Goal: Information Seeking & Learning: Learn about a topic

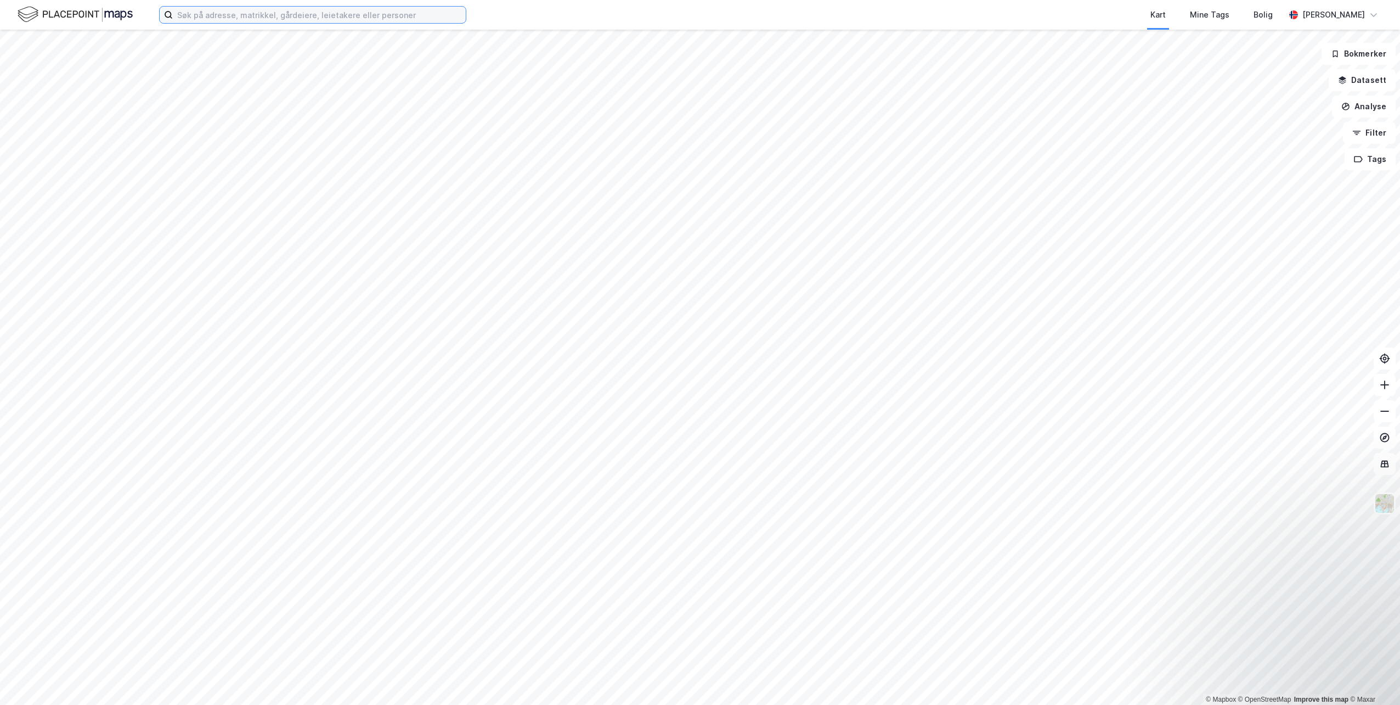
click at [351, 15] on input at bounding box center [319, 15] width 293 height 16
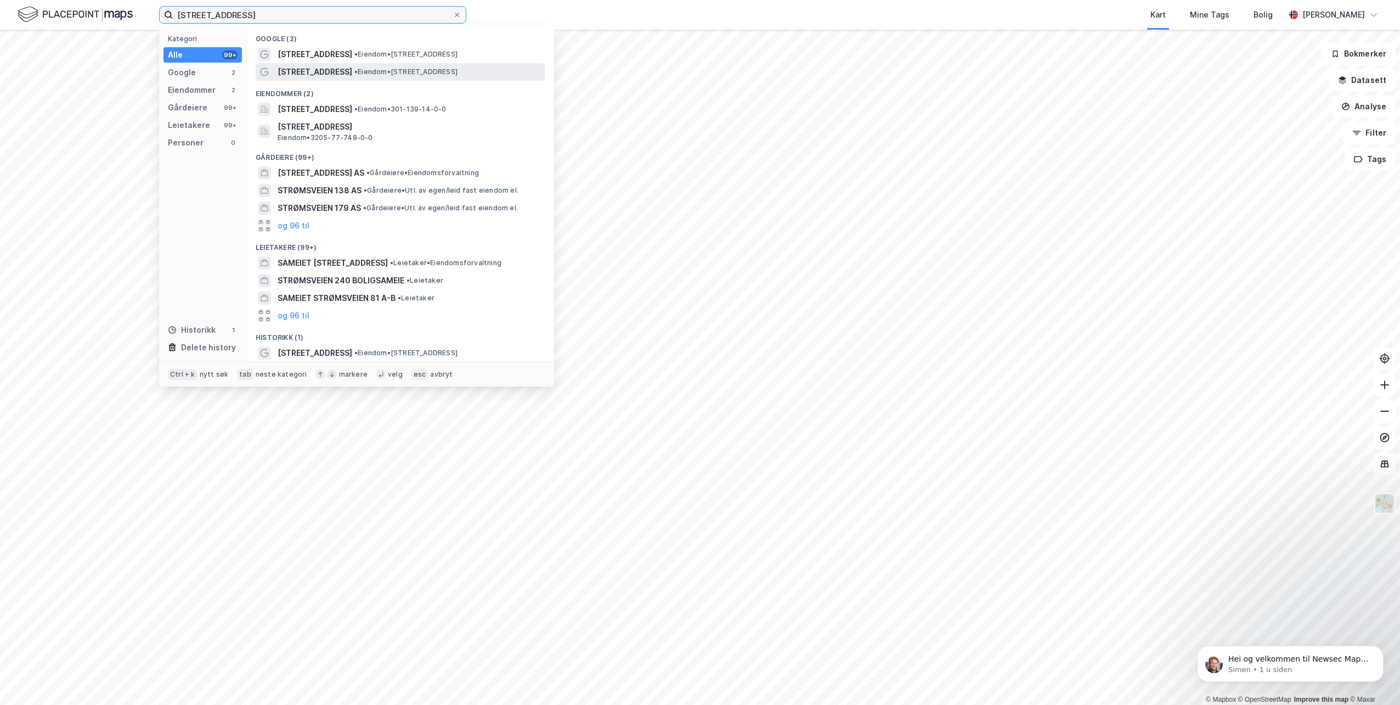
type input "[STREET_ADDRESS]"
click at [354, 67] on span "•" at bounding box center [355, 71] width 3 height 8
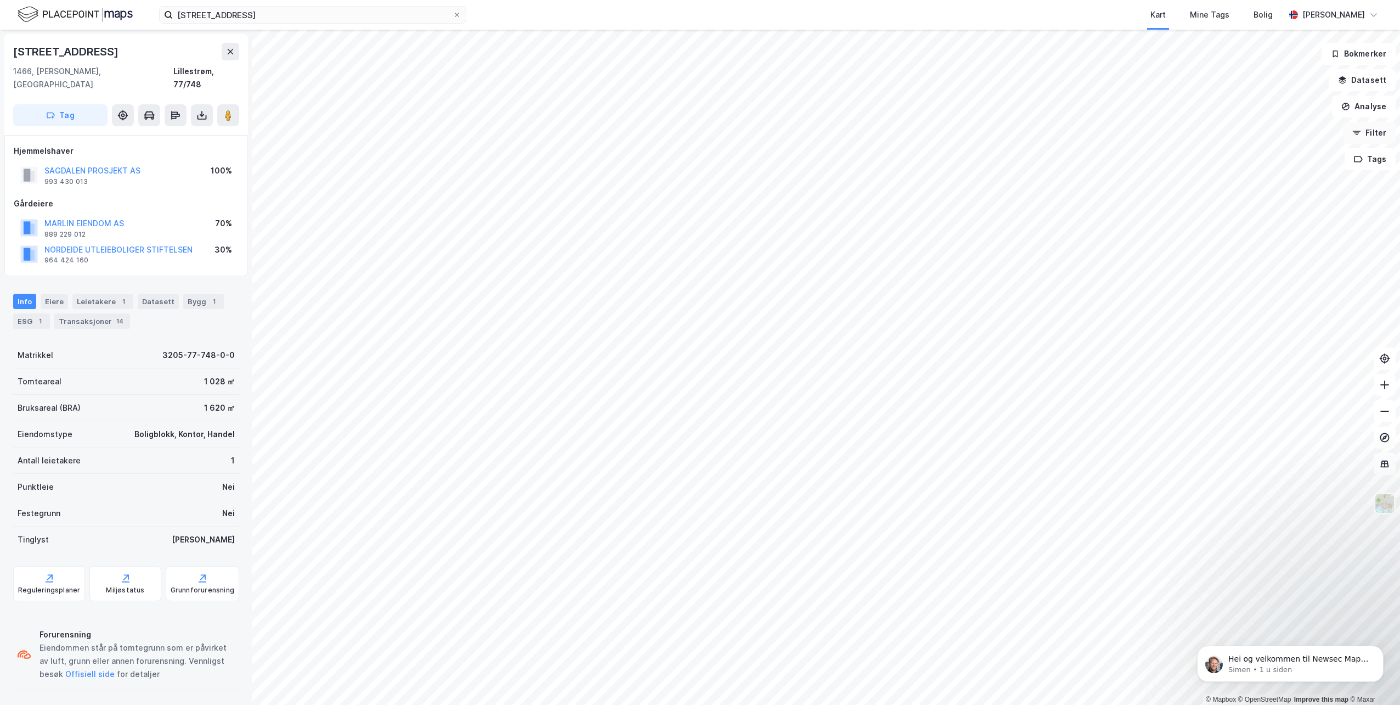
click at [1373, 136] on button "Filter" at bounding box center [1369, 133] width 53 height 22
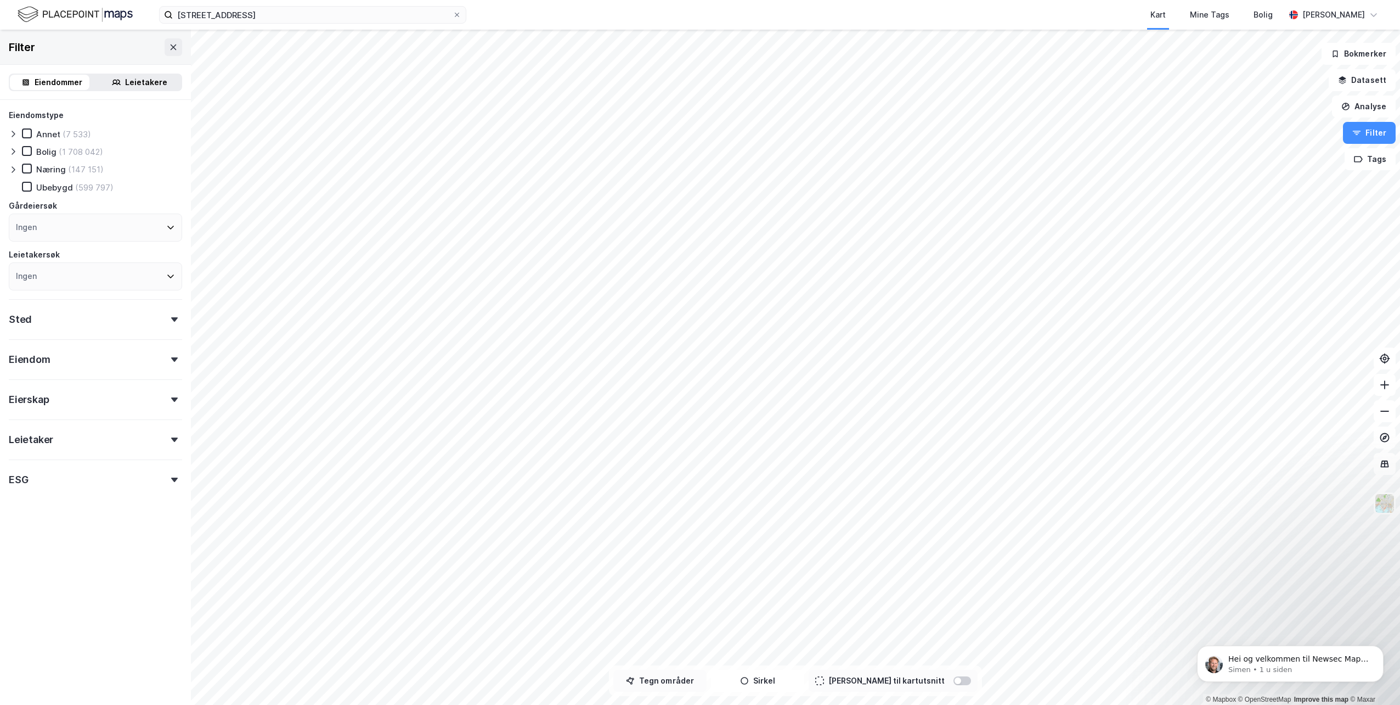
click at [663, 679] on button "Tegn områder" at bounding box center [659, 680] width 93 height 22
click at [674, 678] on button "Tegner i kart" at bounding box center [659, 680] width 93 height 22
click at [695, 677] on button "Tegn områder" at bounding box center [659, 680] width 93 height 22
click at [782, 689] on button "Sirkel" at bounding box center [757, 680] width 93 height 22
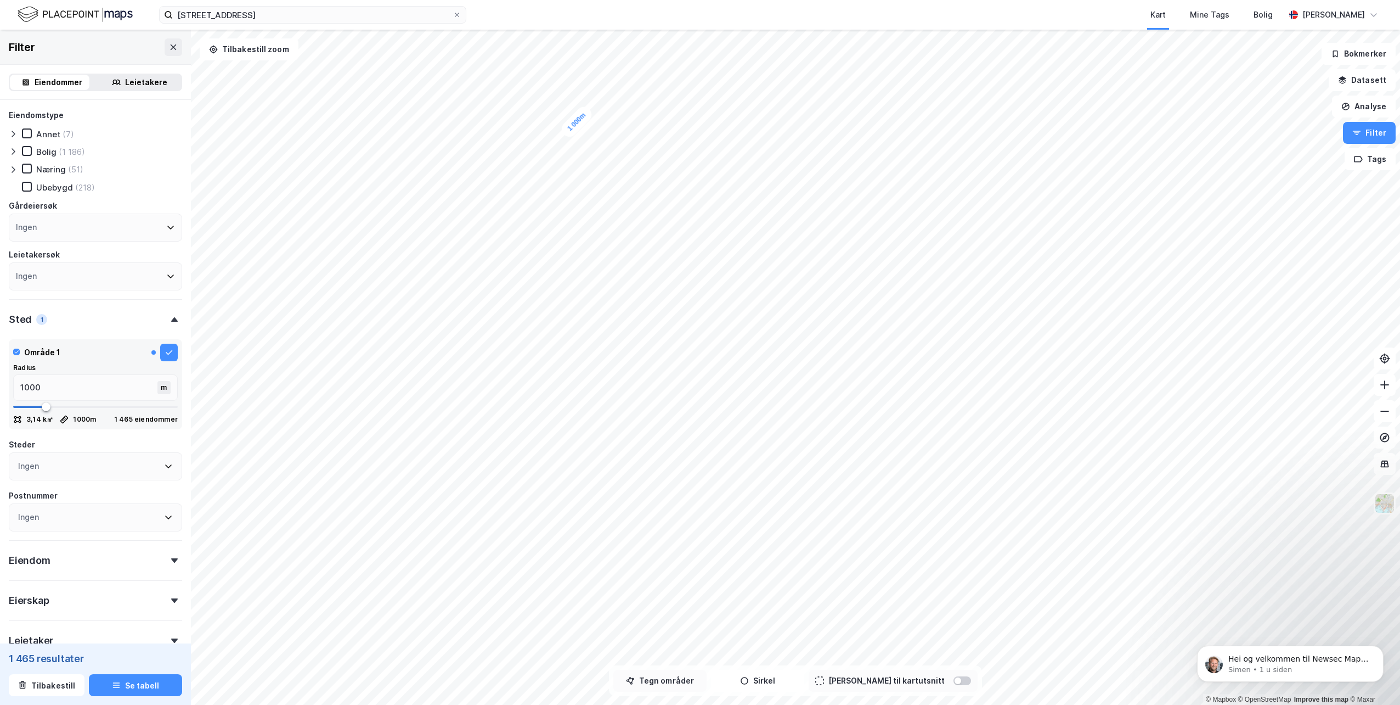
click at [690, 676] on button "Tegn områder" at bounding box center [659, 680] width 93 height 22
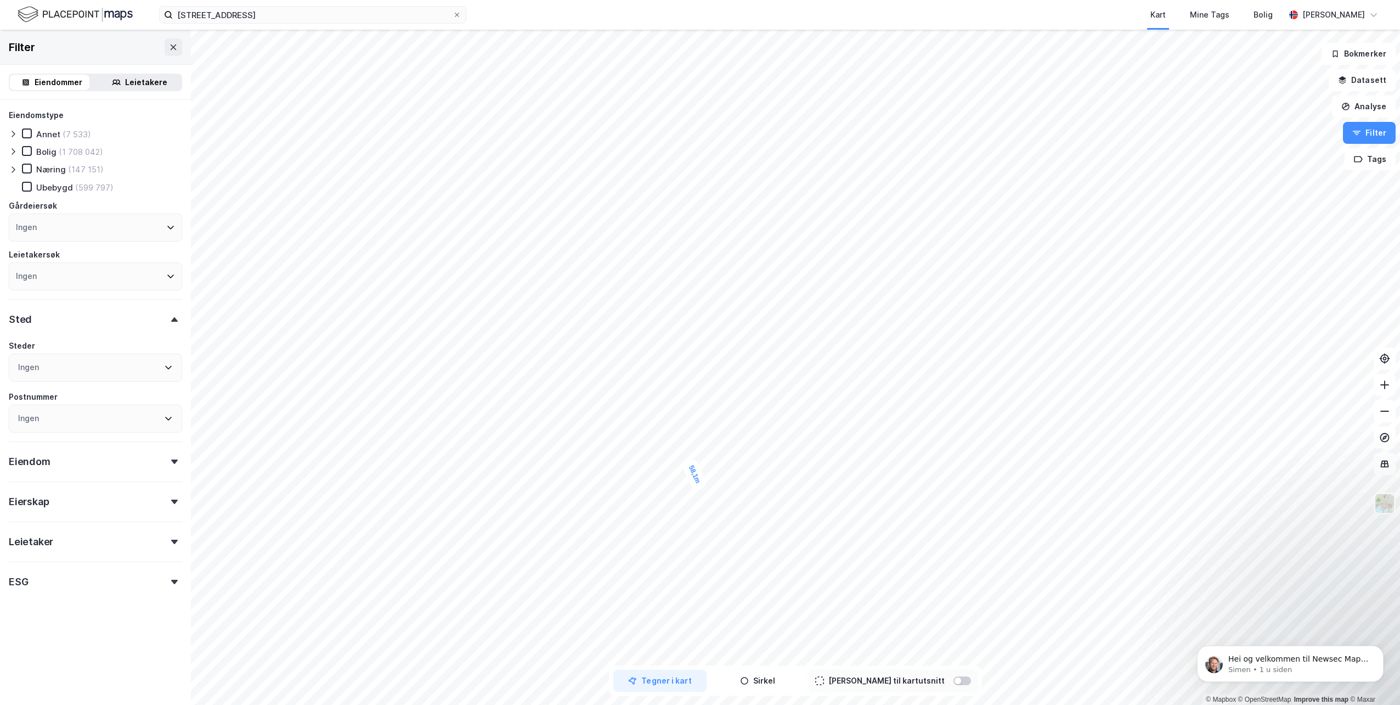
click at [689, 461] on div "58,1m" at bounding box center [694, 474] width 27 height 35
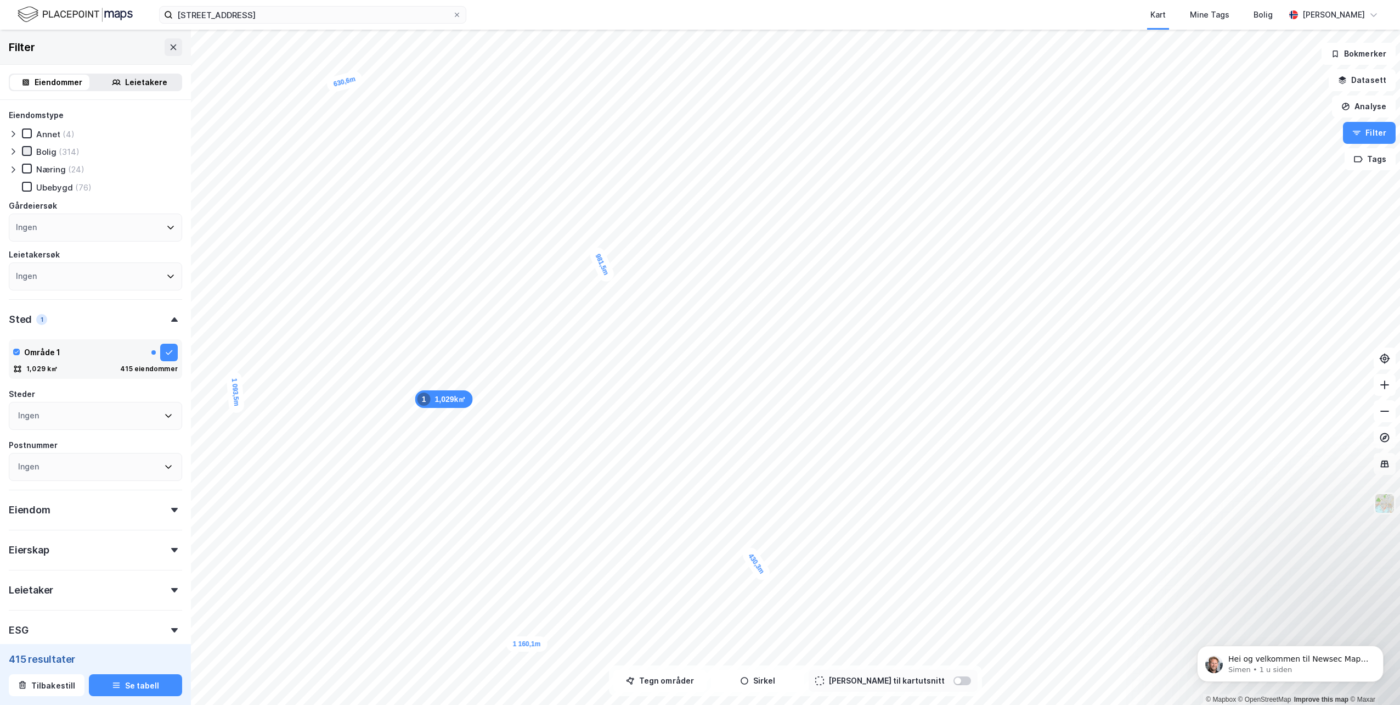
click at [27, 150] on icon at bounding box center [27, 151] width 8 height 8
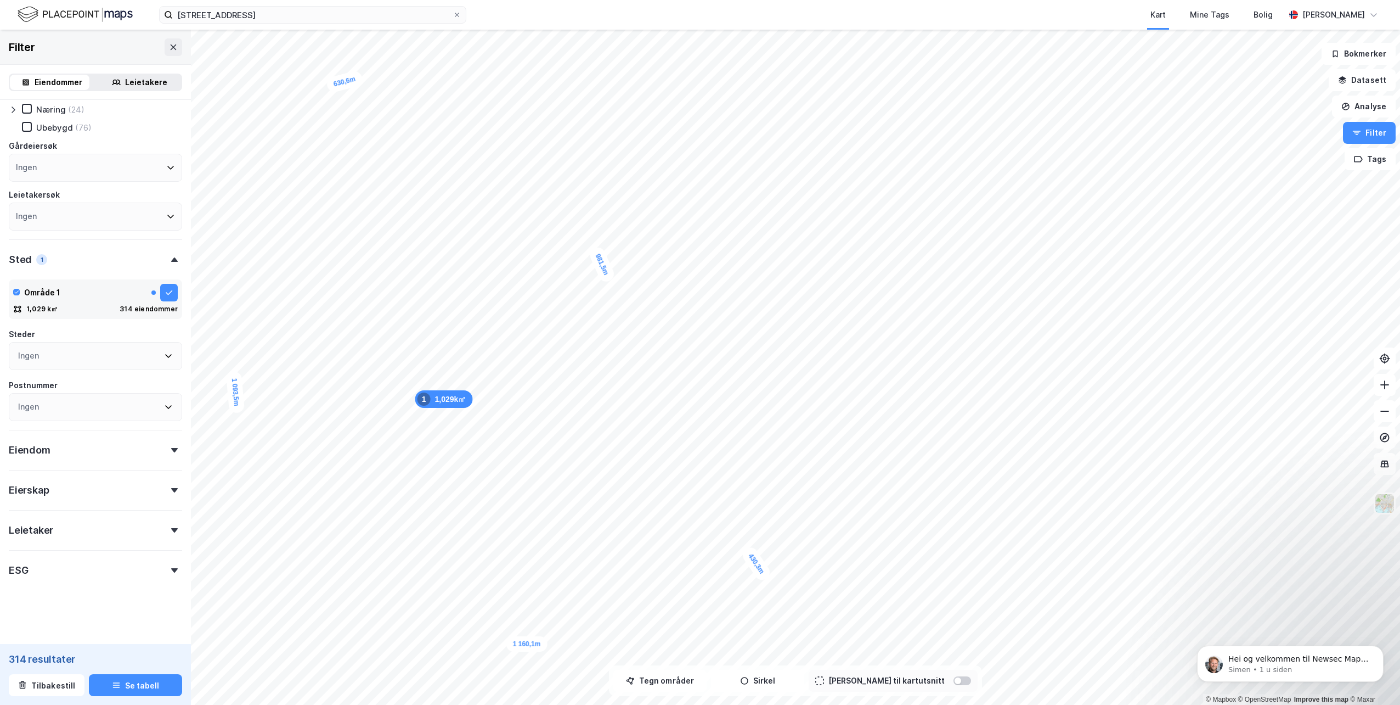
scroll to position [61, 0]
click at [136, 679] on button "Se tabell" at bounding box center [135, 685] width 93 height 22
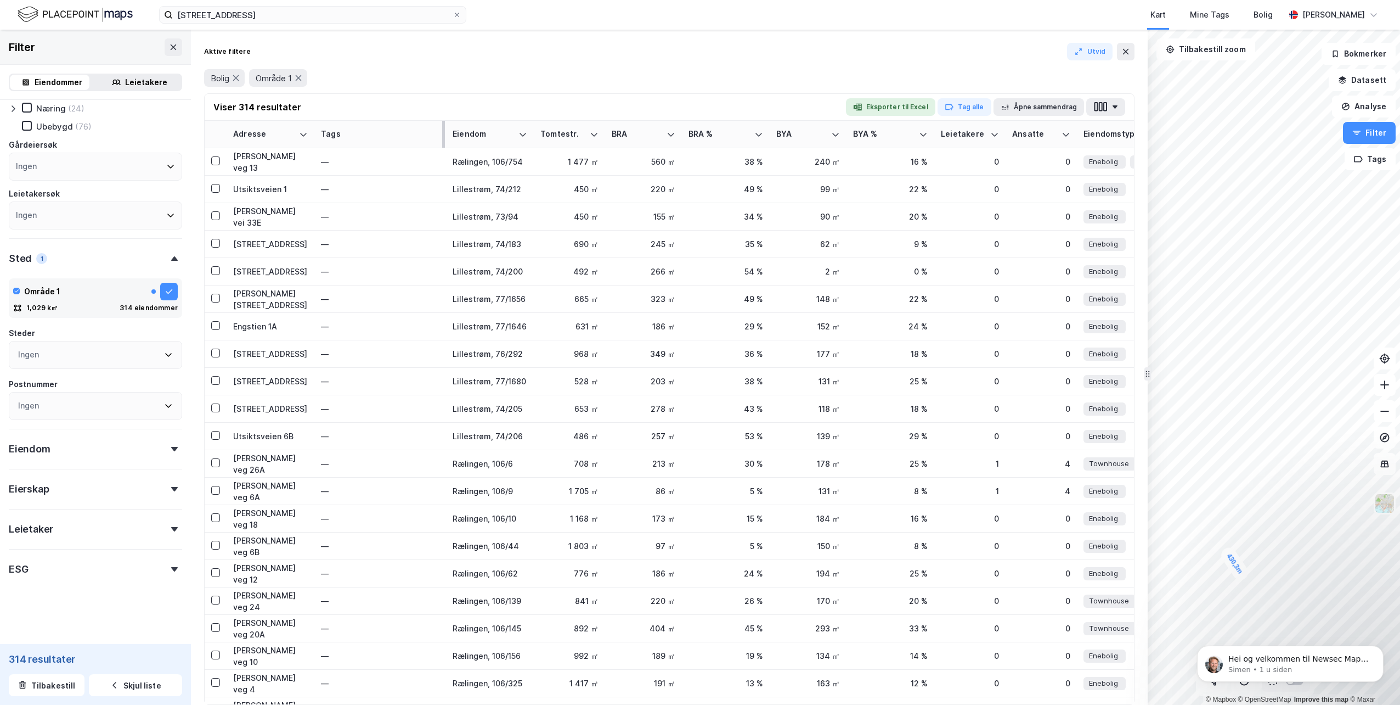
drag, startPoint x: 703, startPoint y: 133, endPoint x: 385, endPoint y: 139, distance: 318.3
click at [385, 139] on tr "Adresse Tags Eiendom Tomtestr. BRA BRA % BYA BYA % Leietakere Ansatte Eiendomst…" at bounding box center [670, 134] width 930 height 27
click at [724, 133] on div "BRA %" at bounding box center [719, 134] width 61 height 10
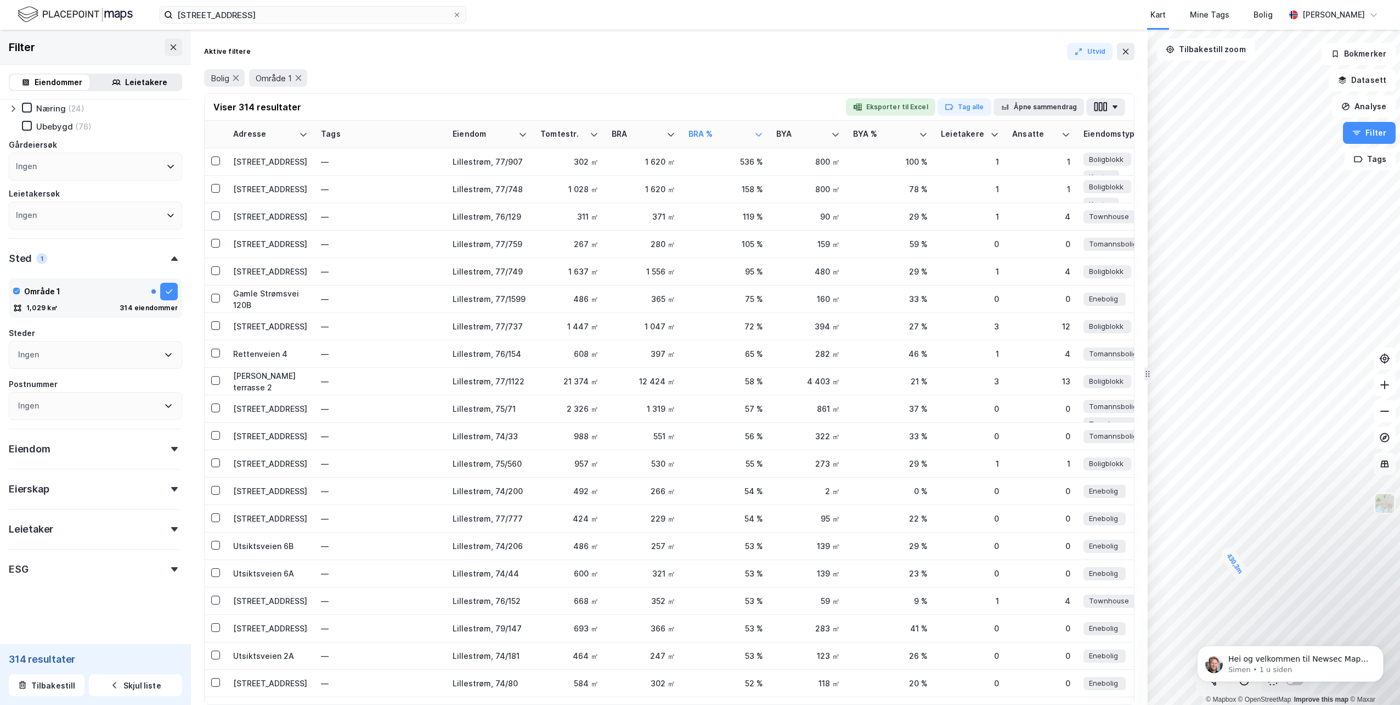
click at [117, 455] on div "Eiendom" at bounding box center [95, 444] width 173 height 31
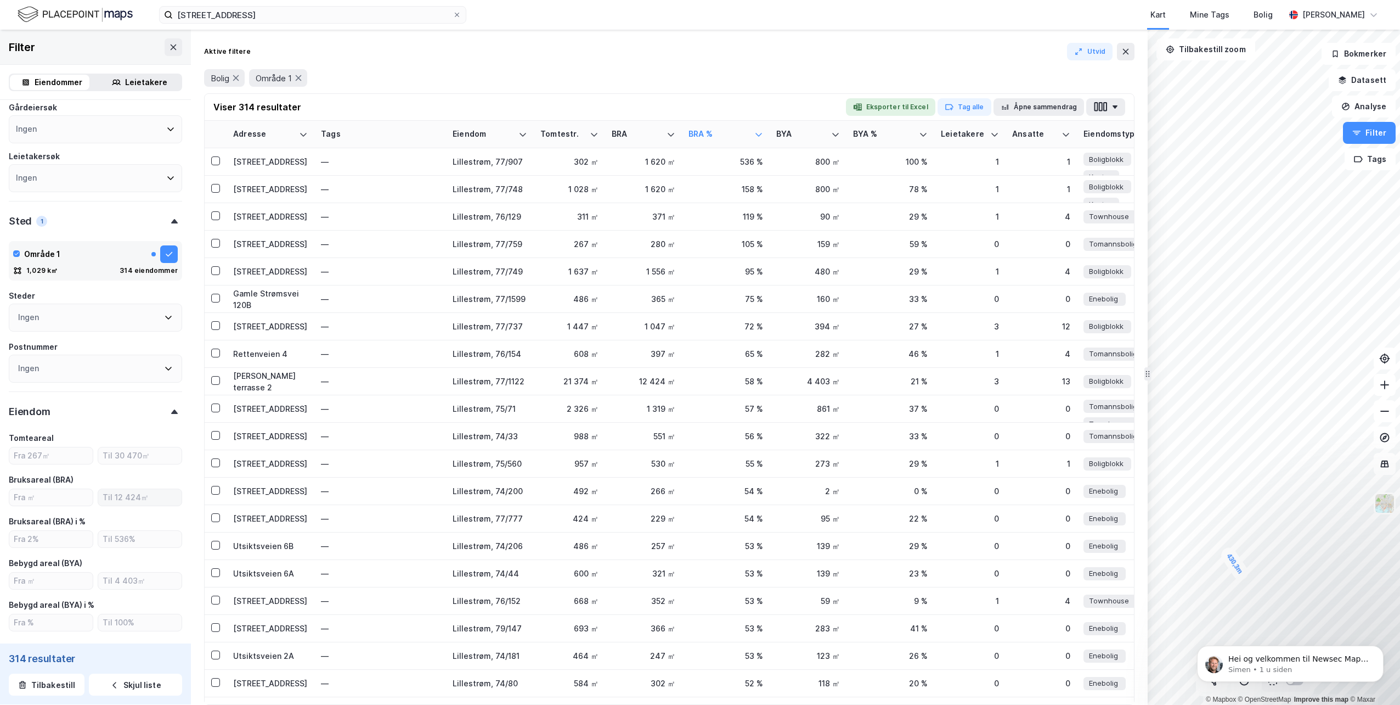
scroll to position [116, 0]
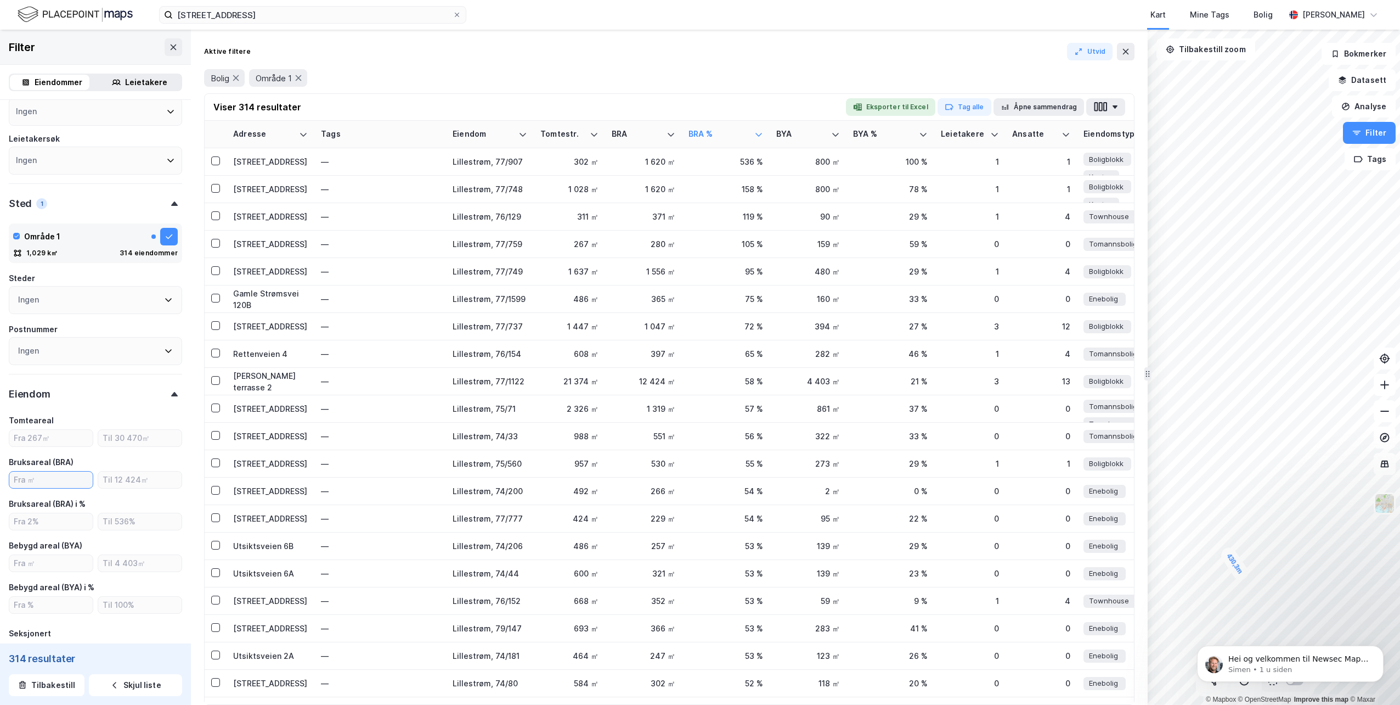
click at [53, 485] on input "number" at bounding box center [50, 479] width 83 height 16
type input "200"
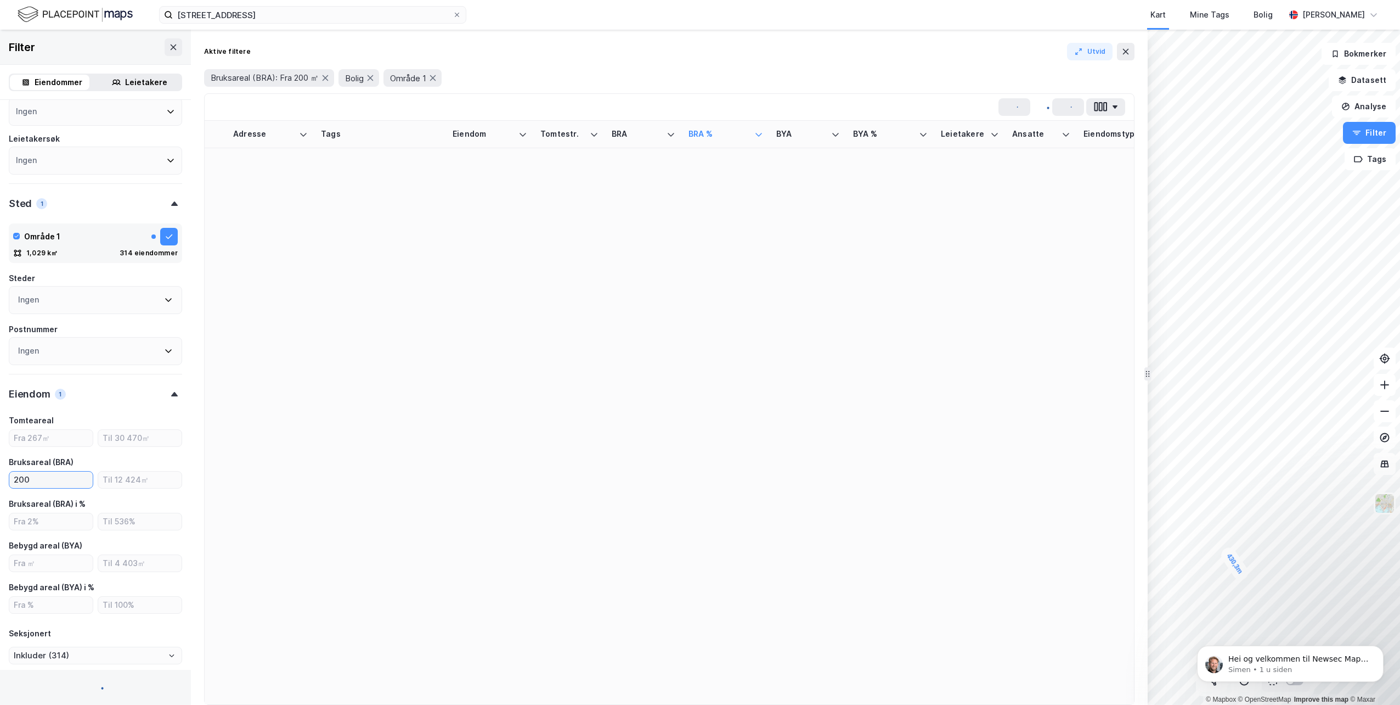
type input "Inkluder (224)"
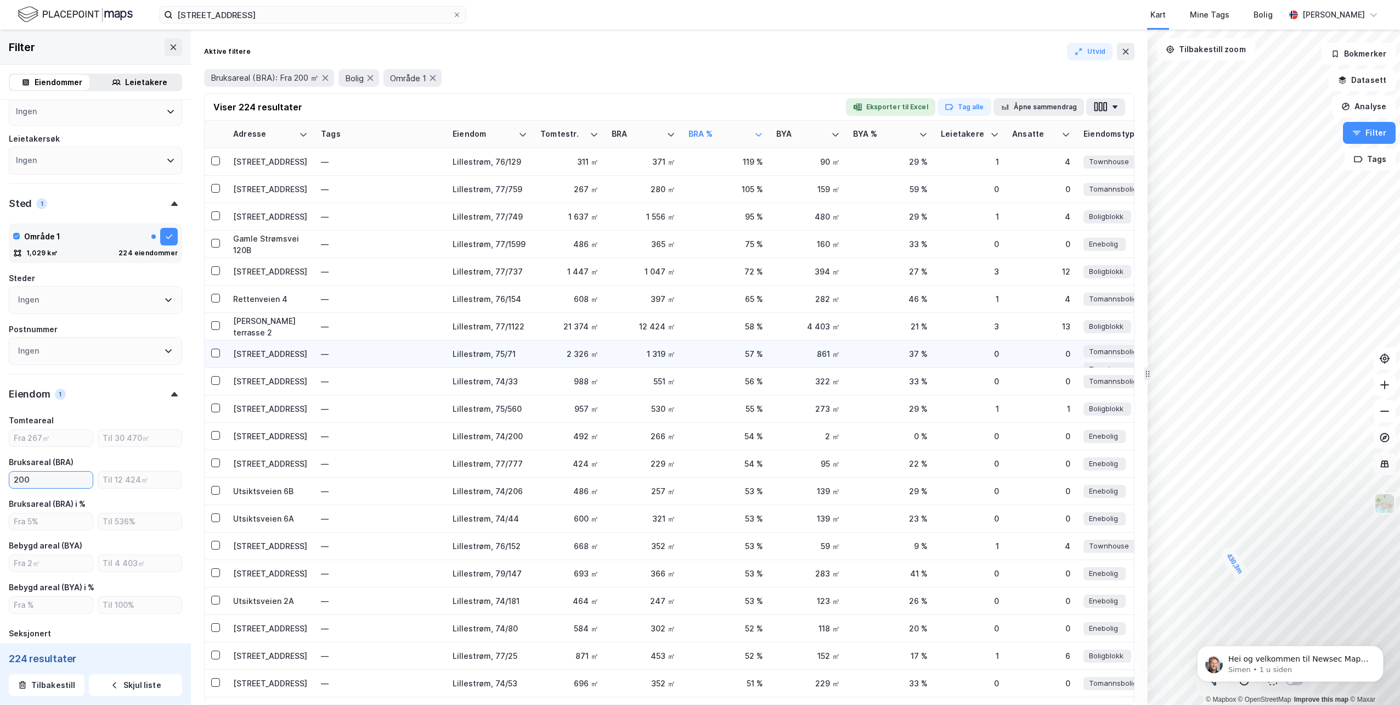
scroll to position [110, 0]
click at [23, 480] on input "200" at bounding box center [50, 479] width 83 height 16
type input "400"
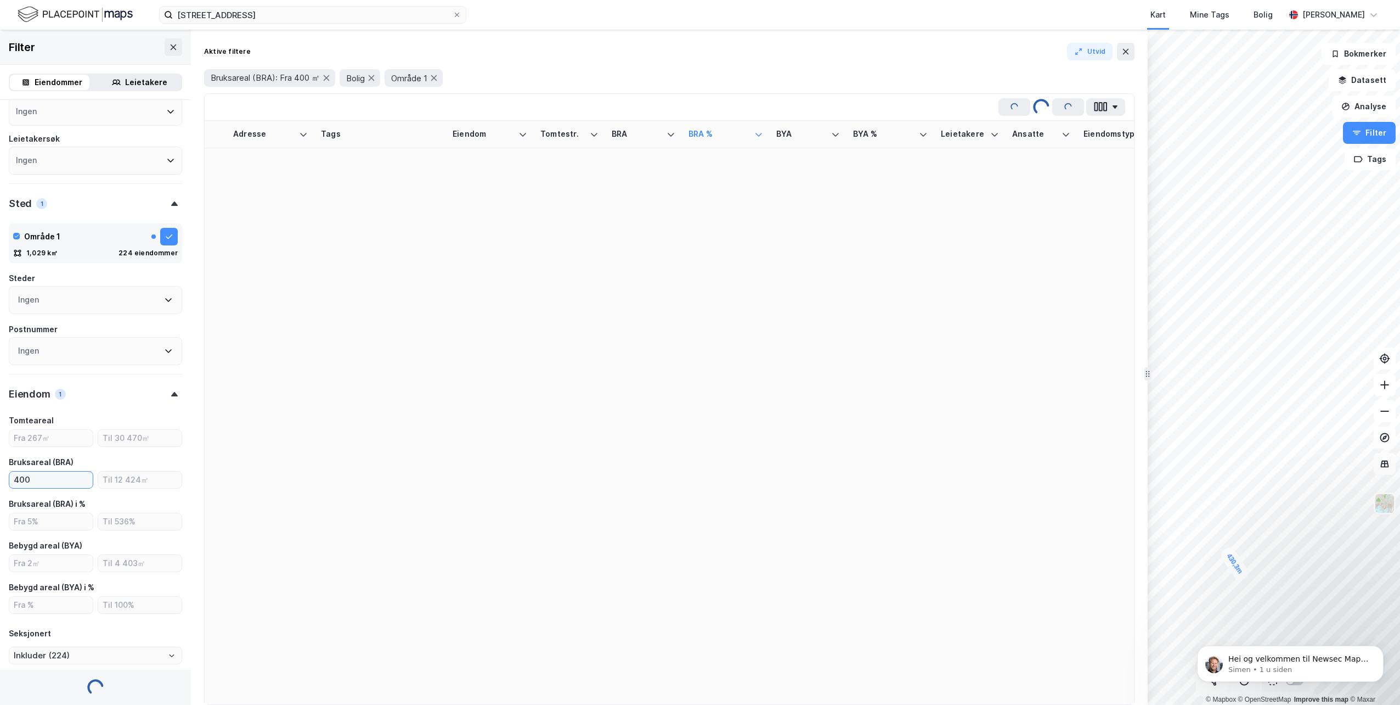
type input "Inkluder (33)"
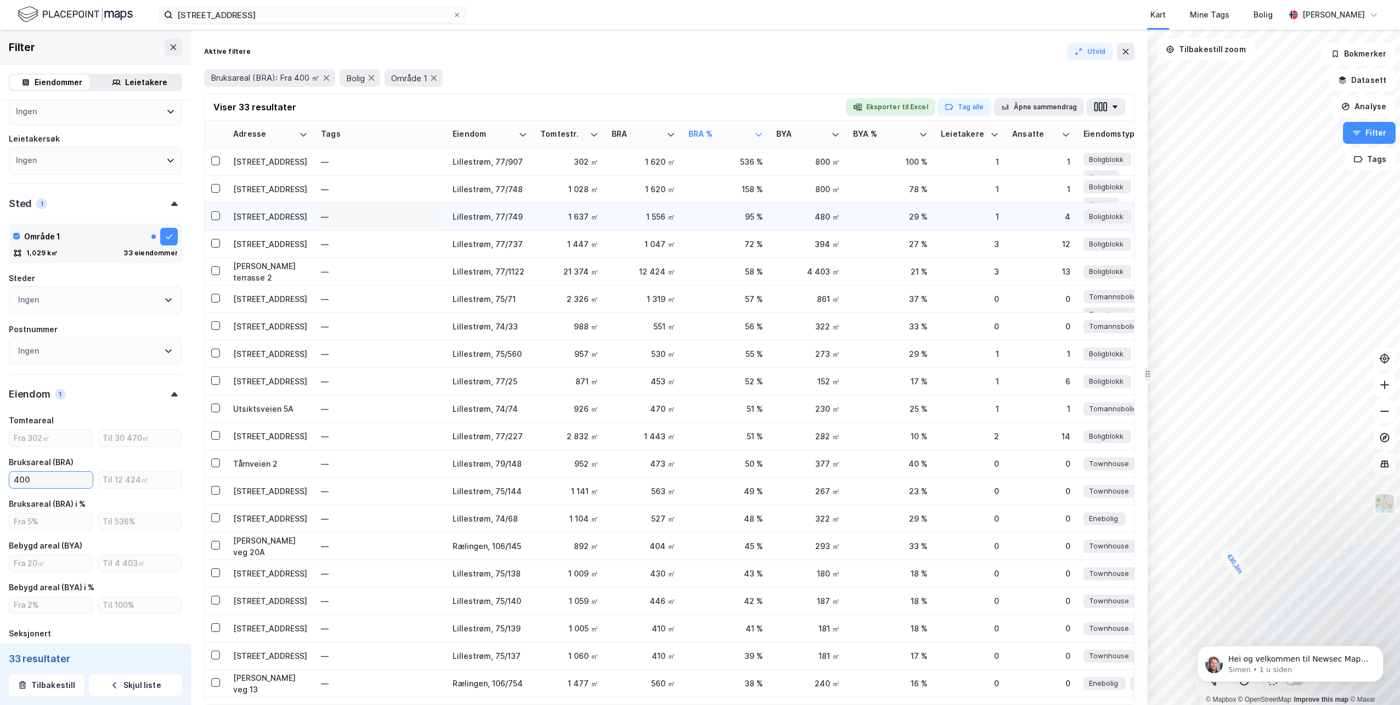
type input "400"
click at [327, 218] on div "—" at bounding box center [380, 217] width 119 height 18
click at [268, 219] on div "[STREET_ADDRESS]" at bounding box center [270, 217] width 75 height 12
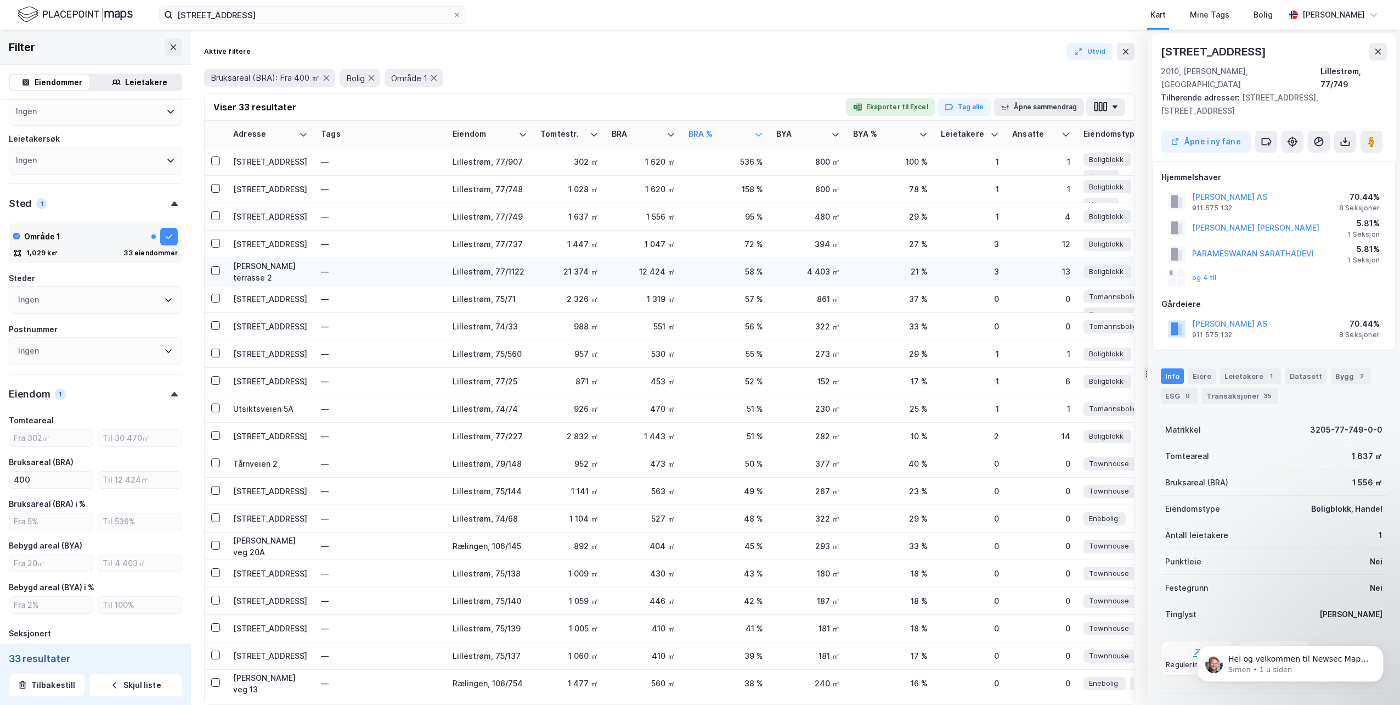
click at [272, 275] on div "[PERSON_NAME] terrasse 2" at bounding box center [270, 271] width 75 height 23
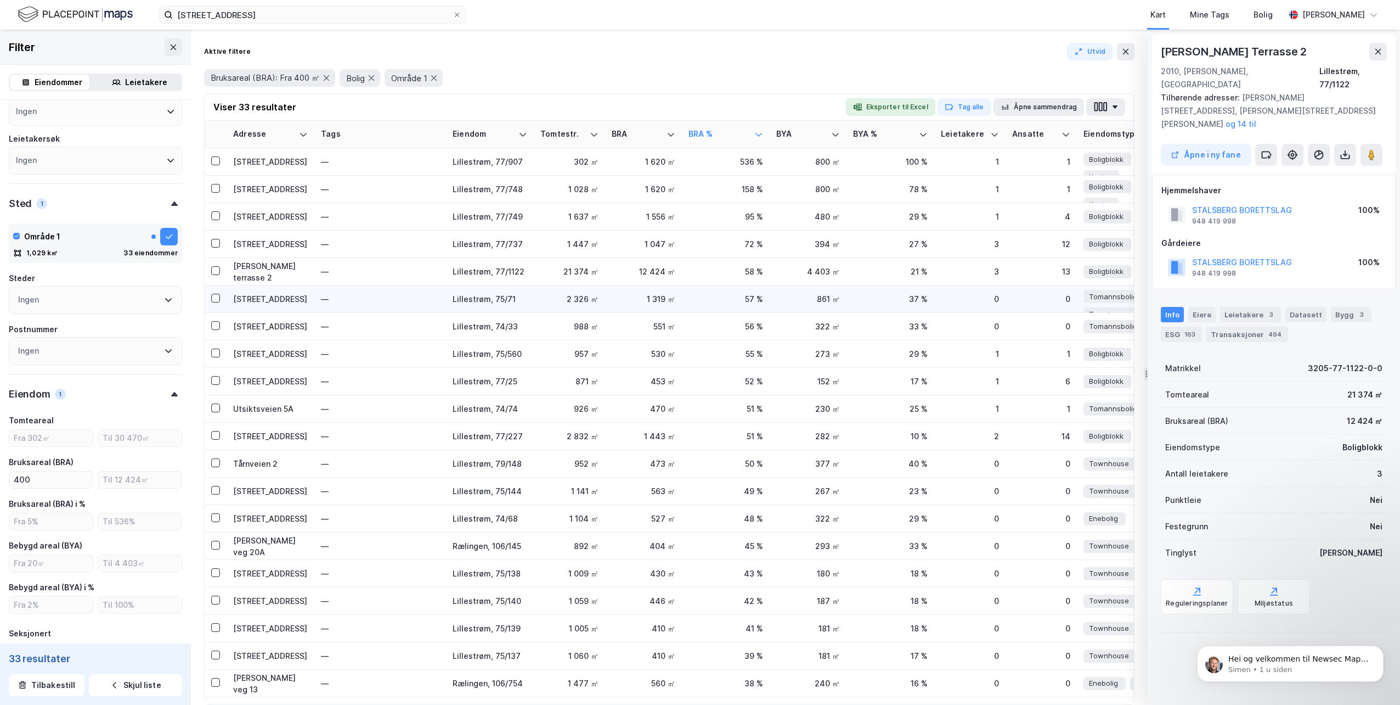
click at [272, 298] on div "[STREET_ADDRESS]" at bounding box center [270, 299] width 75 height 12
